Goal: Complete application form: Complete application form

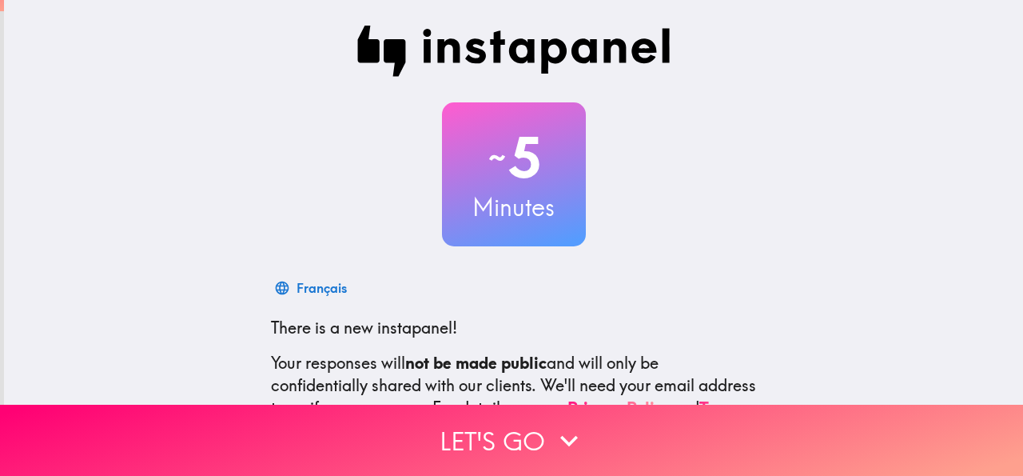
scroll to position [190, 0]
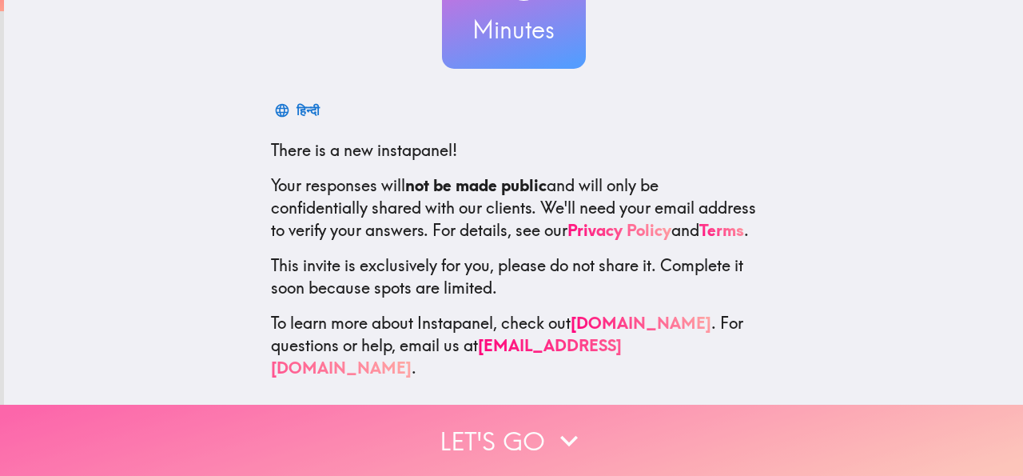
click at [528, 439] on button "Let's go" at bounding box center [511, 439] width 1023 height 71
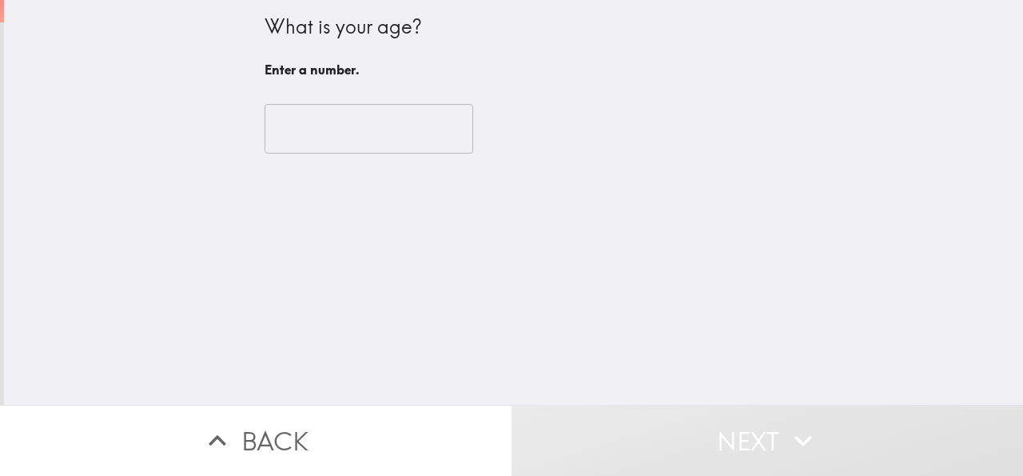
click at [337, 138] on input "number" at bounding box center [369, 129] width 209 height 50
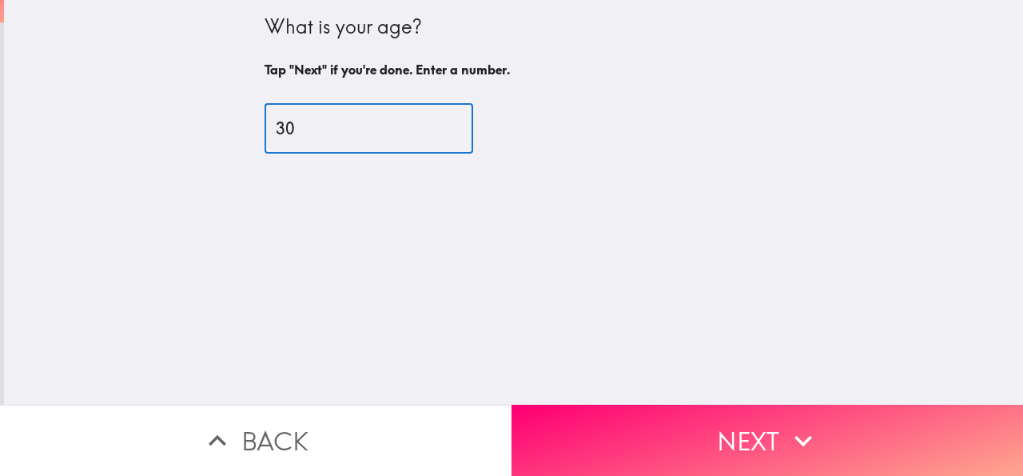
type input "30"
click at [765, 432] on button "Next" at bounding box center [768, 439] width 512 height 71
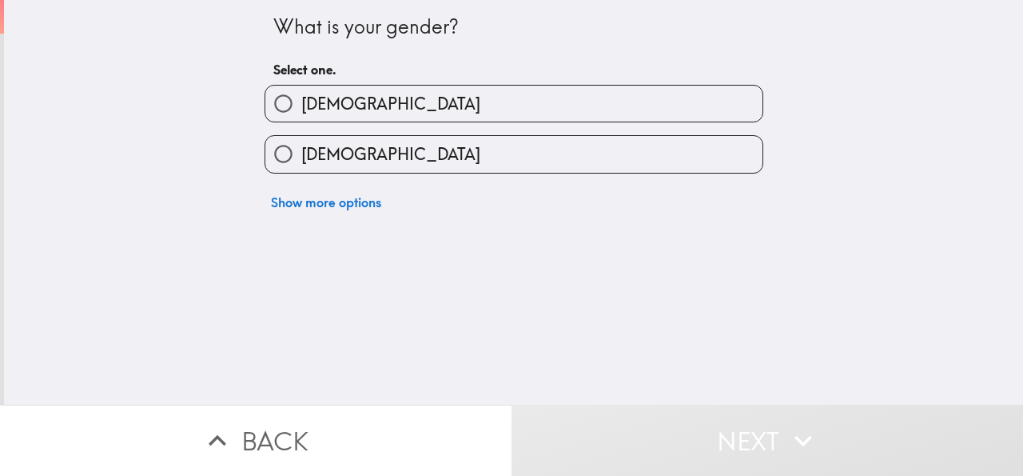
click at [301, 150] on span "[DEMOGRAPHIC_DATA]" at bounding box center [390, 154] width 179 height 22
click at [298, 150] on input "[DEMOGRAPHIC_DATA]" at bounding box center [283, 154] width 36 height 36
radio input "true"
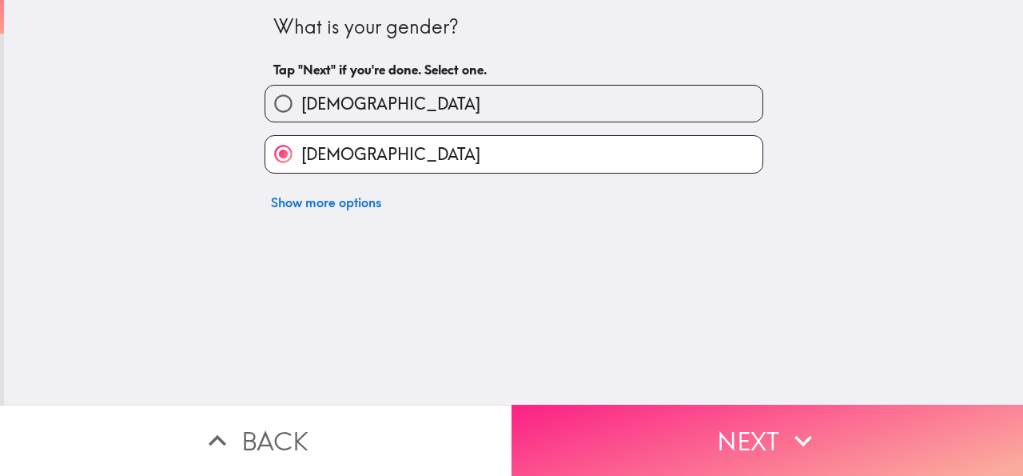
click at [687, 457] on button "Next" at bounding box center [768, 439] width 512 height 71
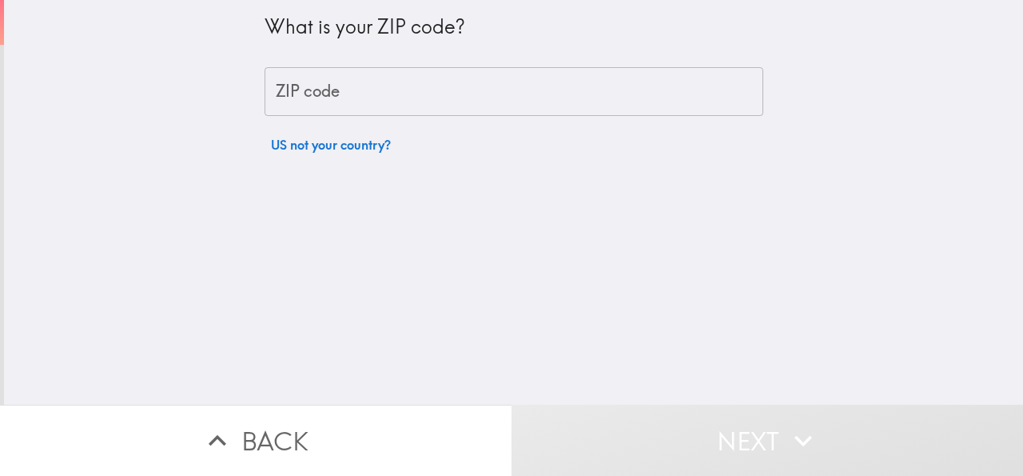
click at [349, 90] on input "ZIP code" at bounding box center [514, 92] width 499 height 50
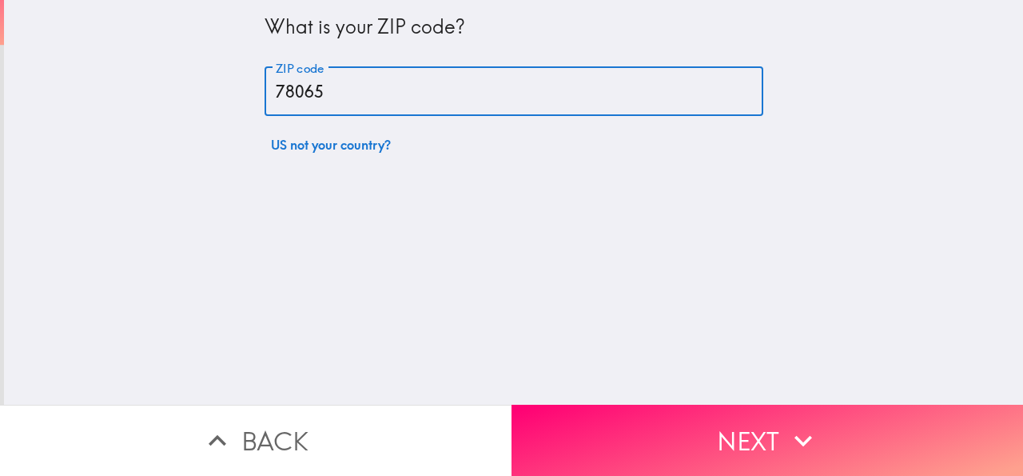
click at [282, 90] on input "78065" at bounding box center [514, 92] width 499 height 50
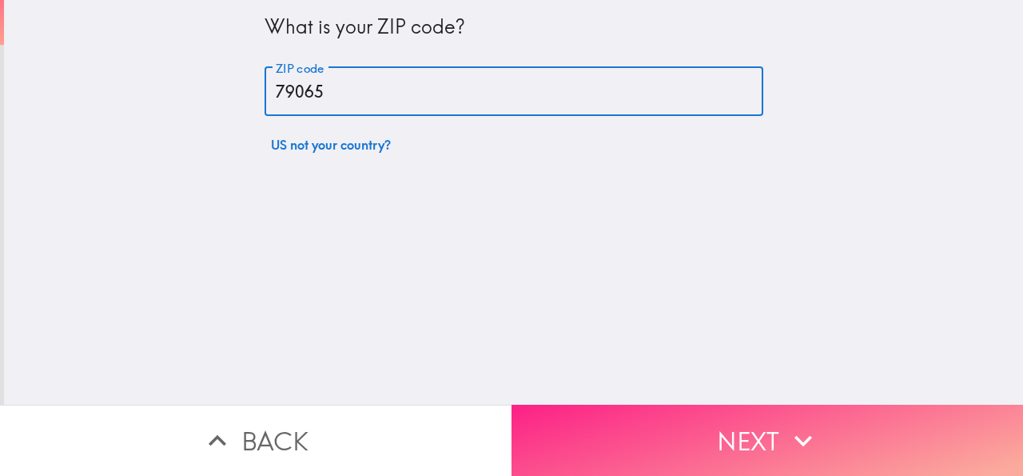
type input "79065"
click at [644, 413] on button "Next" at bounding box center [768, 439] width 512 height 71
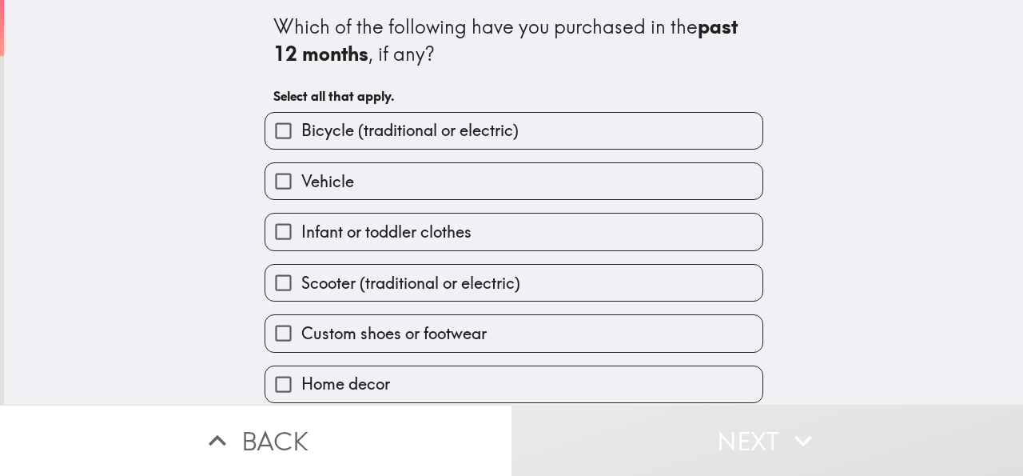
click at [316, 125] on span "Bicycle (traditional or electric)" at bounding box center [409, 130] width 217 height 22
click at [301, 125] on input "Bicycle (traditional or electric)" at bounding box center [283, 131] width 36 height 36
checkbox input "true"
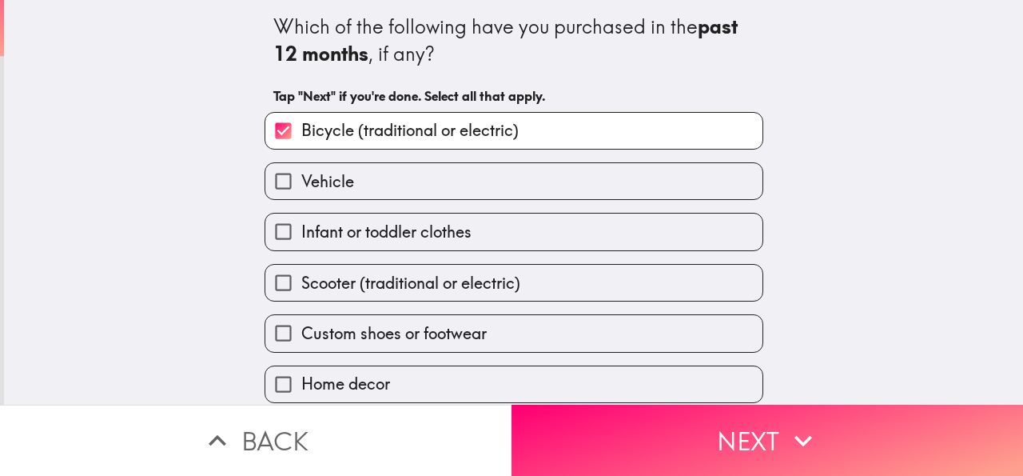
click at [308, 172] on span "Vehicle" at bounding box center [327, 181] width 53 height 22
click at [301, 172] on input "Vehicle" at bounding box center [283, 181] width 36 height 36
checkbox input "true"
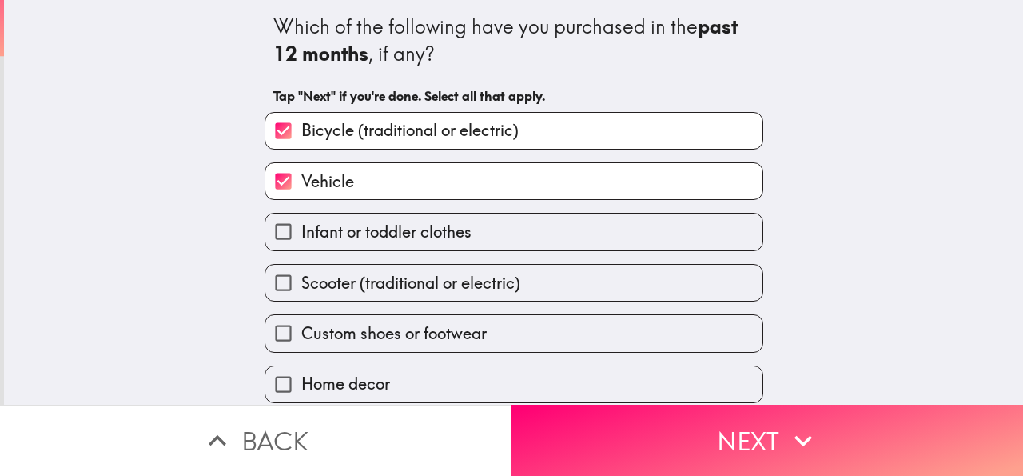
click at [428, 245] on label "Infant or toddler clothes" at bounding box center [513, 231] width 497 height 36
click at [301, 245] on input "Infant or toddler clothes" at bounding box center [283, 231] width 36 height 36
checkbox input "true"
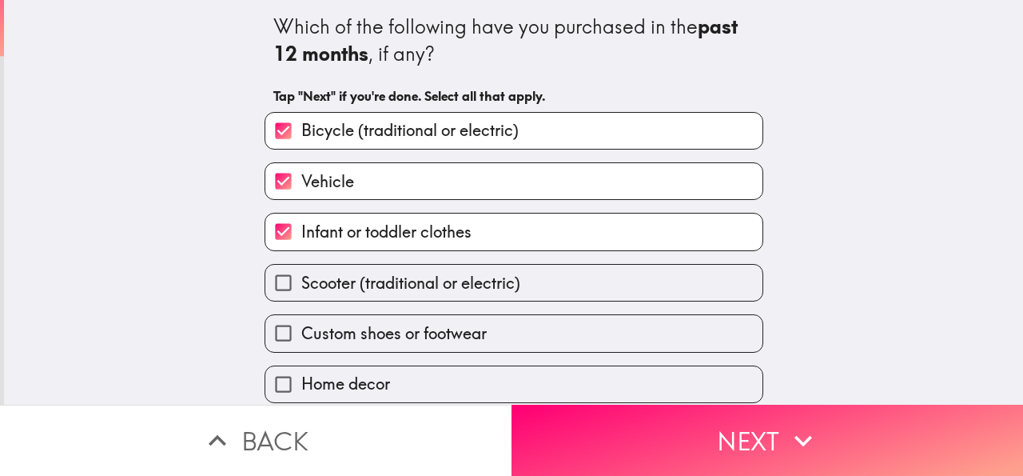
click at [392, 289] on span "Scooter (traditional or electric)" at bounding box center [410, 283] width 219 height 22
click at [301, 289] on input "Scooter (traditional or electric)" at bounding box center [283, 283] width 36 height 36
checkbox input "true"
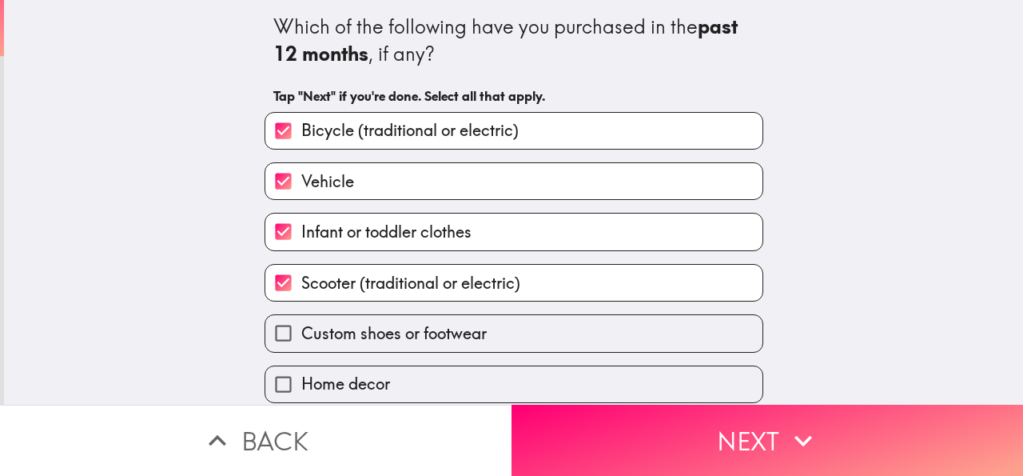
click at [382, 333] on span "Custom shoes or footwear" at bounding box center [393, 333] width 185 height 22
click at [301, 333] on input "Custom shoes or footwear" at bounding box center [283, 333] width 36 height 36
checkbox input "true"
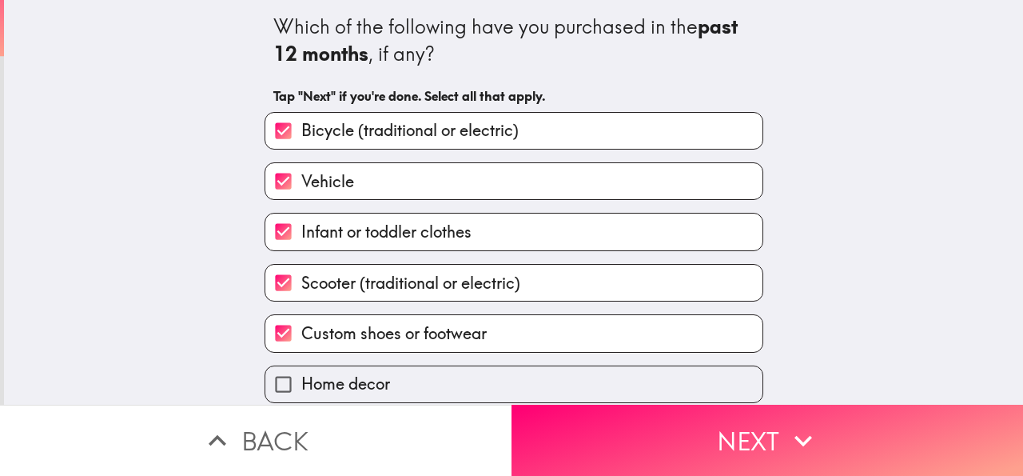
scroll to position [117, 0]
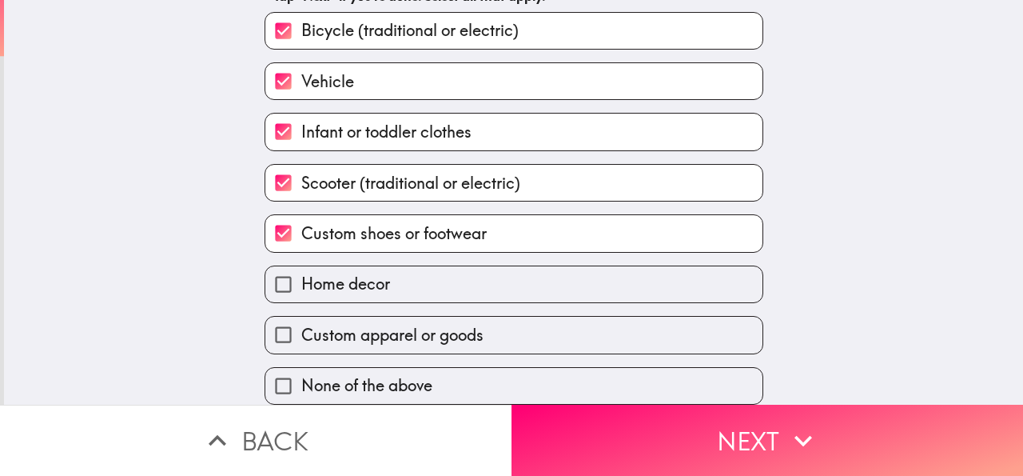
click at [325, 273] on span "Home decor" at bounding box center [345, 284] width 89 height 22
click at [301, 266] on input "Home decor" at bounding box center [283, 284] width 36 height 36
checkbox input "true"
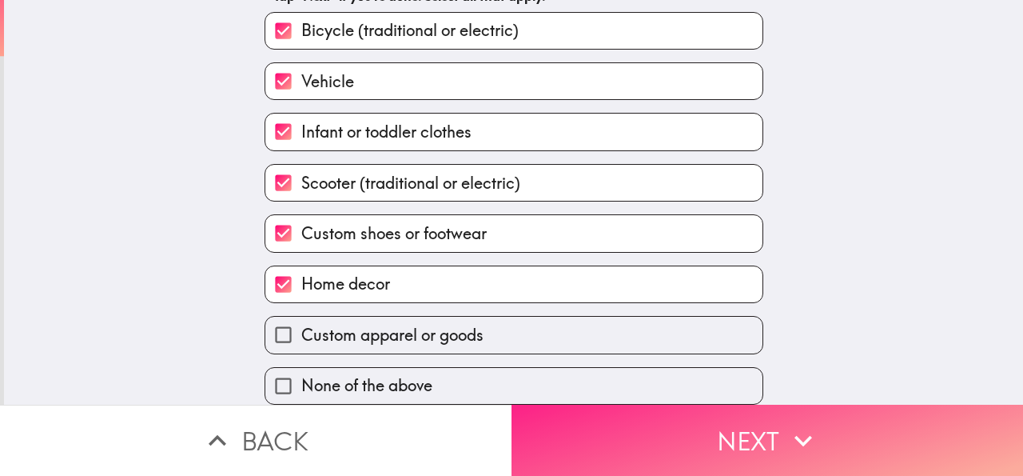
click at [635, 416] on button "Next" at bounding box center [768, 439] width 512 height 71
